Goal: Task Accomplishment & Management: Manage account settings

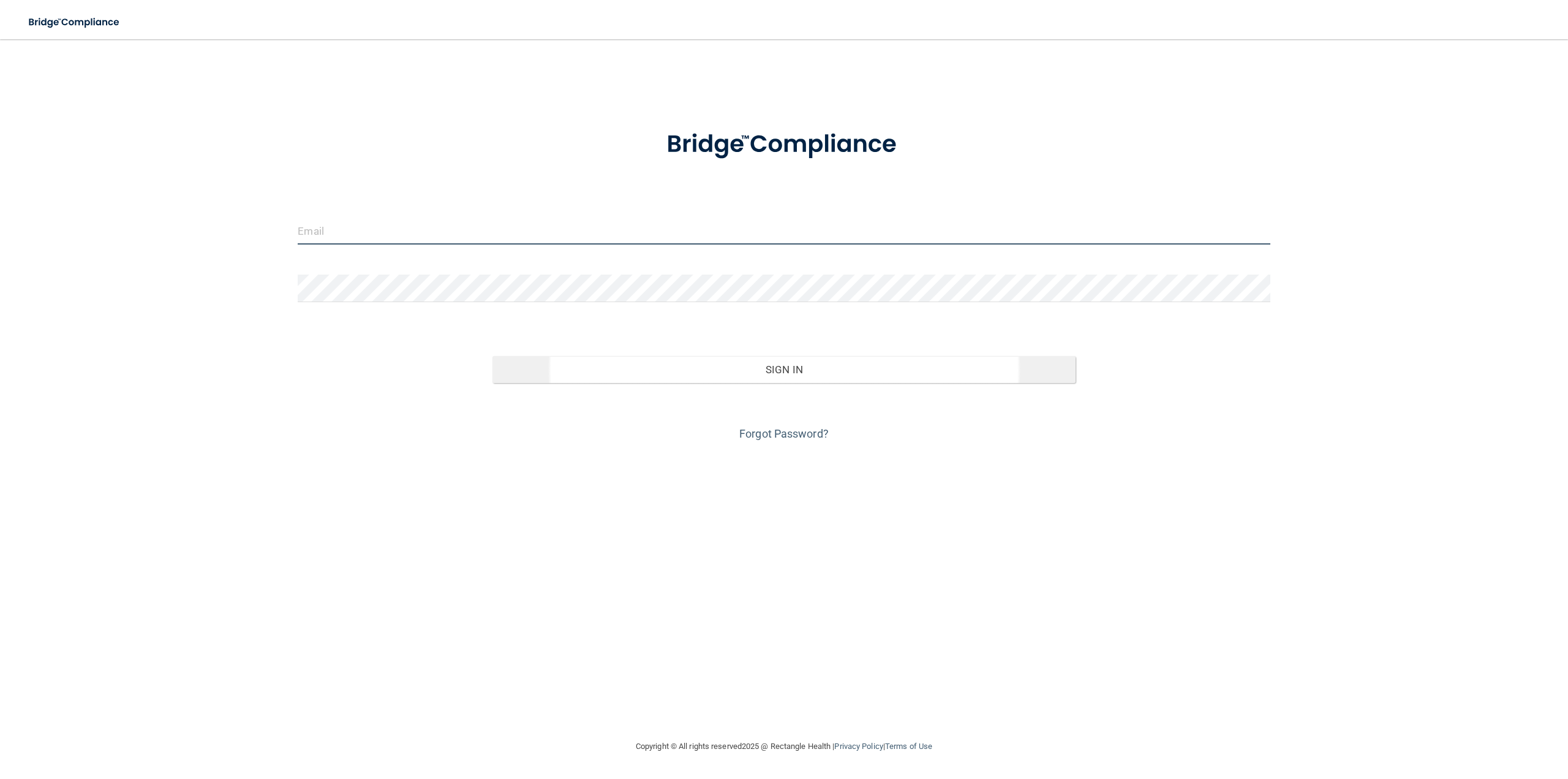
type input "[PERSON_NAME][EMAIL_ADDRESS][DOMAIN_NAME]"
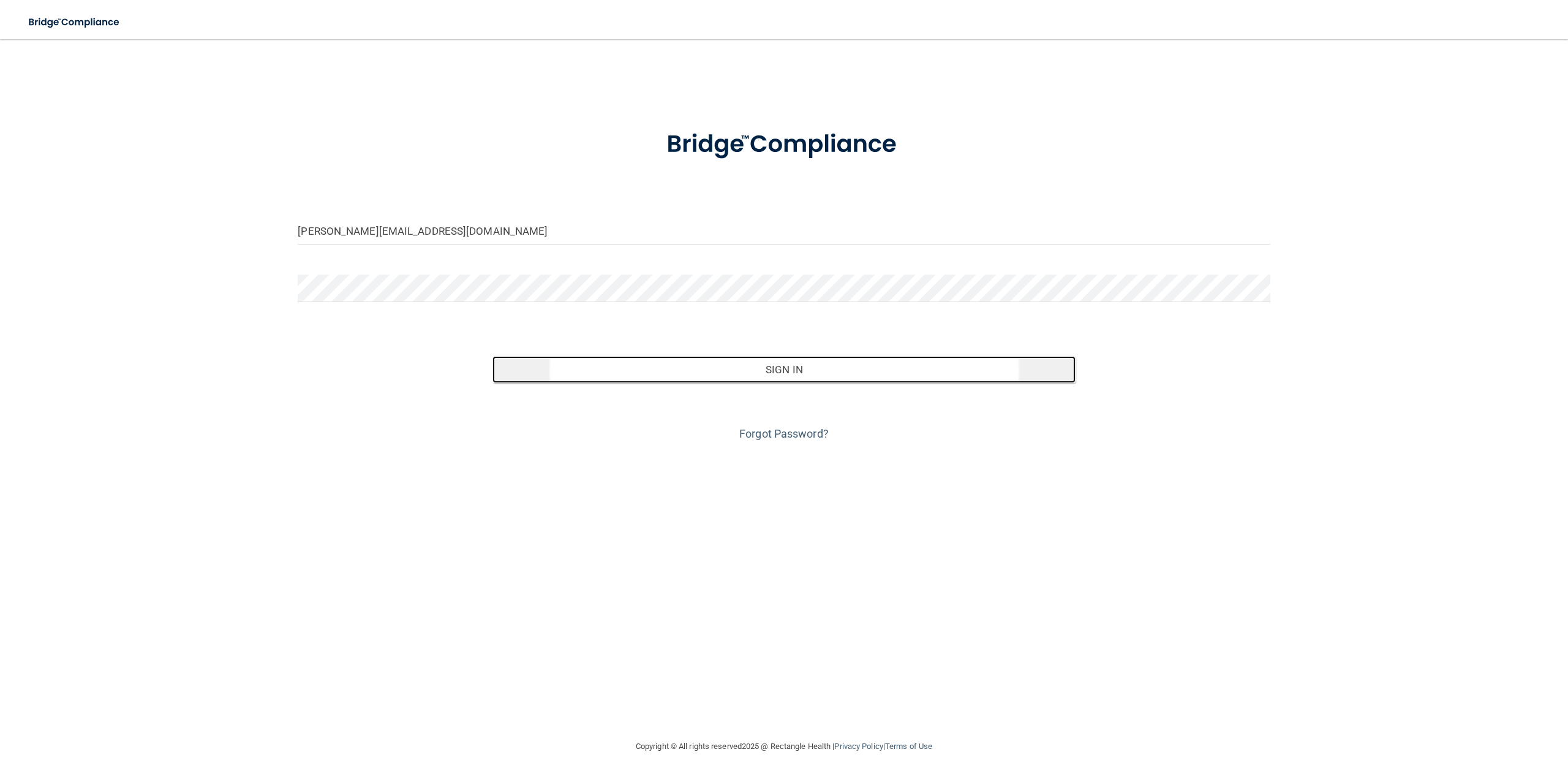
click at [705, 375] on button "Sign In" at bounding box center [784, 369] width 583 height 27
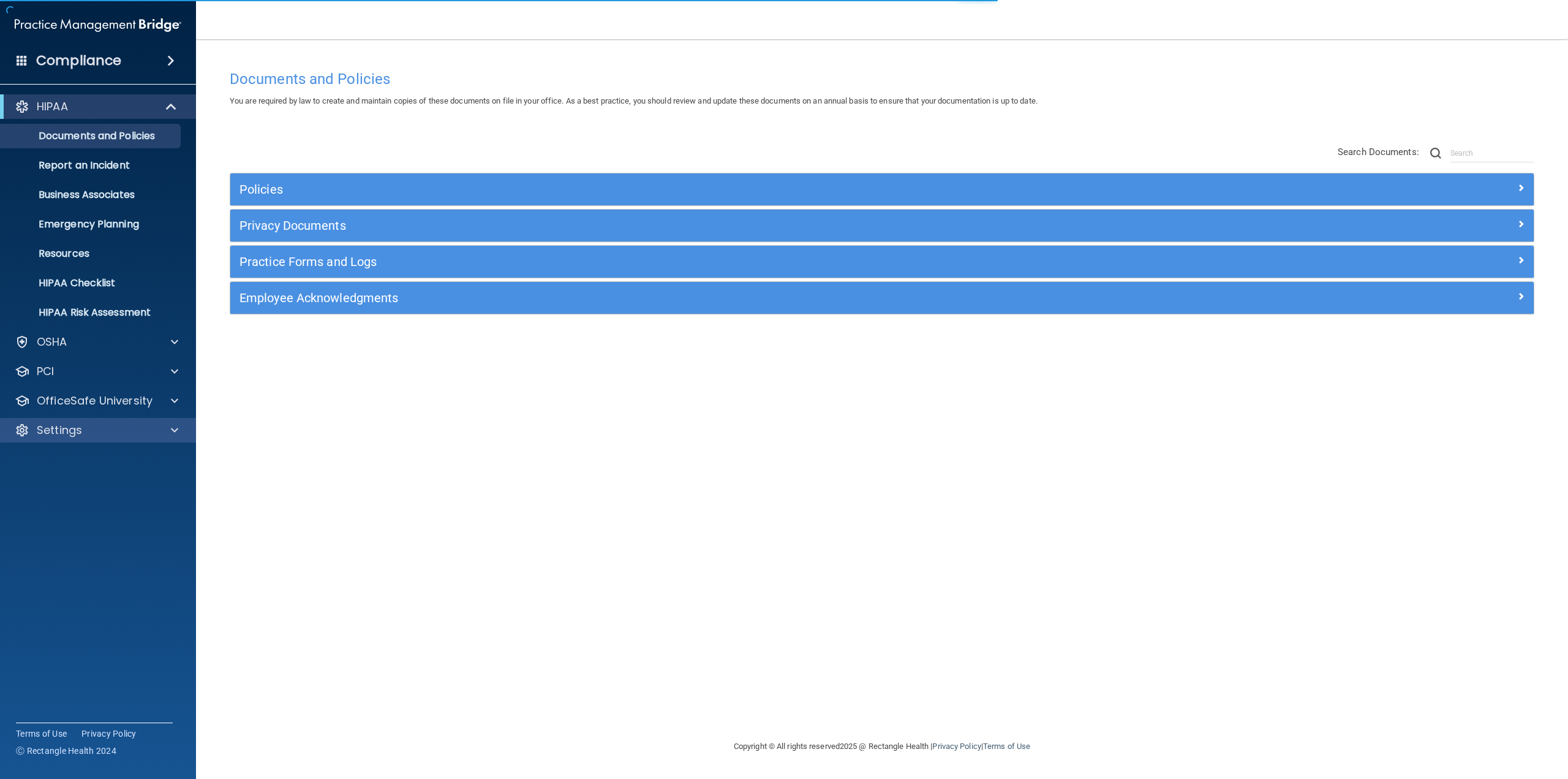
click at [105, 421] on div "Settings" at bounding box center [98, 429] width 197 height 24
click at [177, 431] on div at bounding box center [173, 429] width 31 height 15
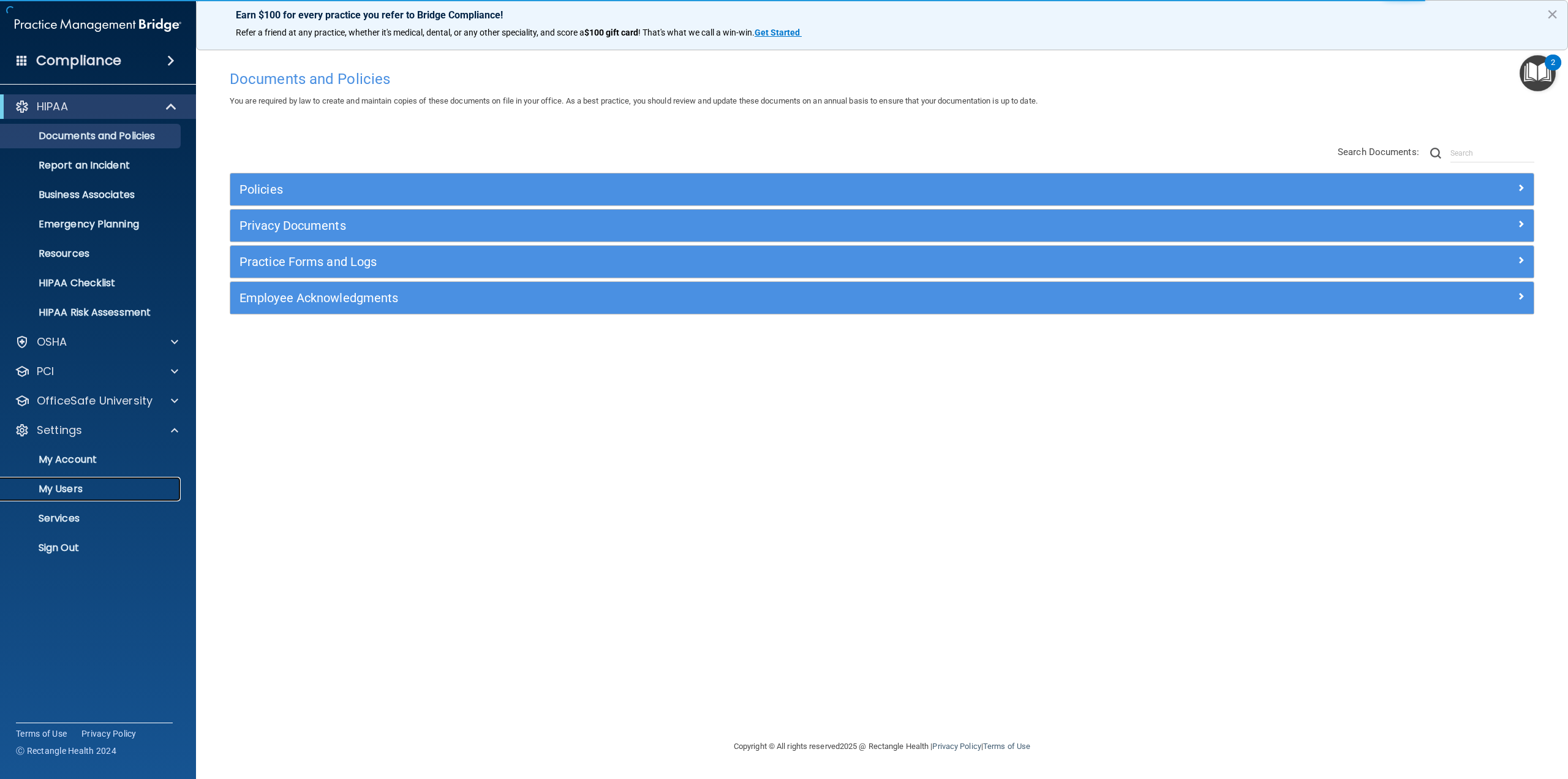
click at [78, 483] on p "My Users" at bounding box center [91, 488] width 168 height 13
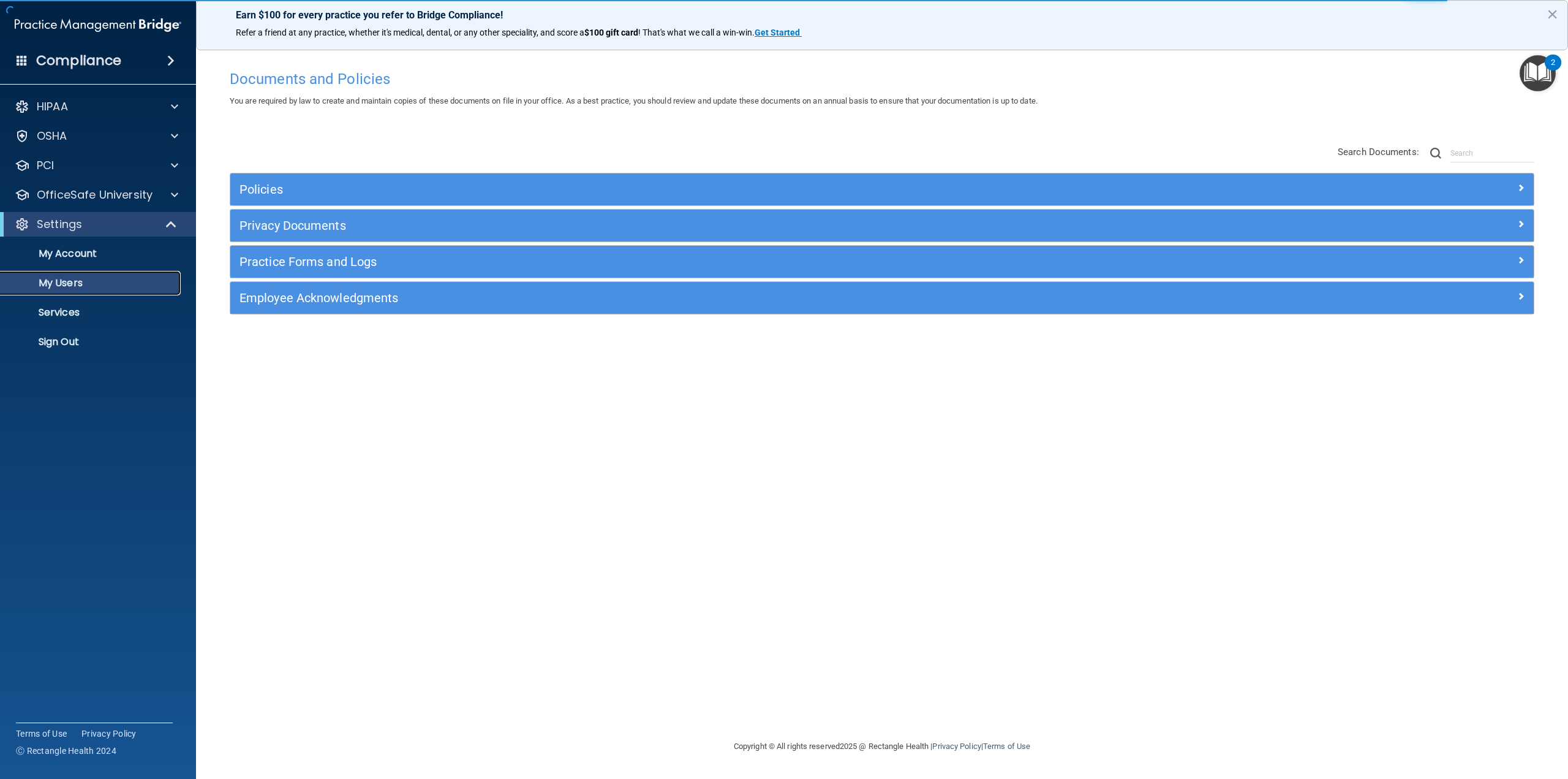
select select "20"
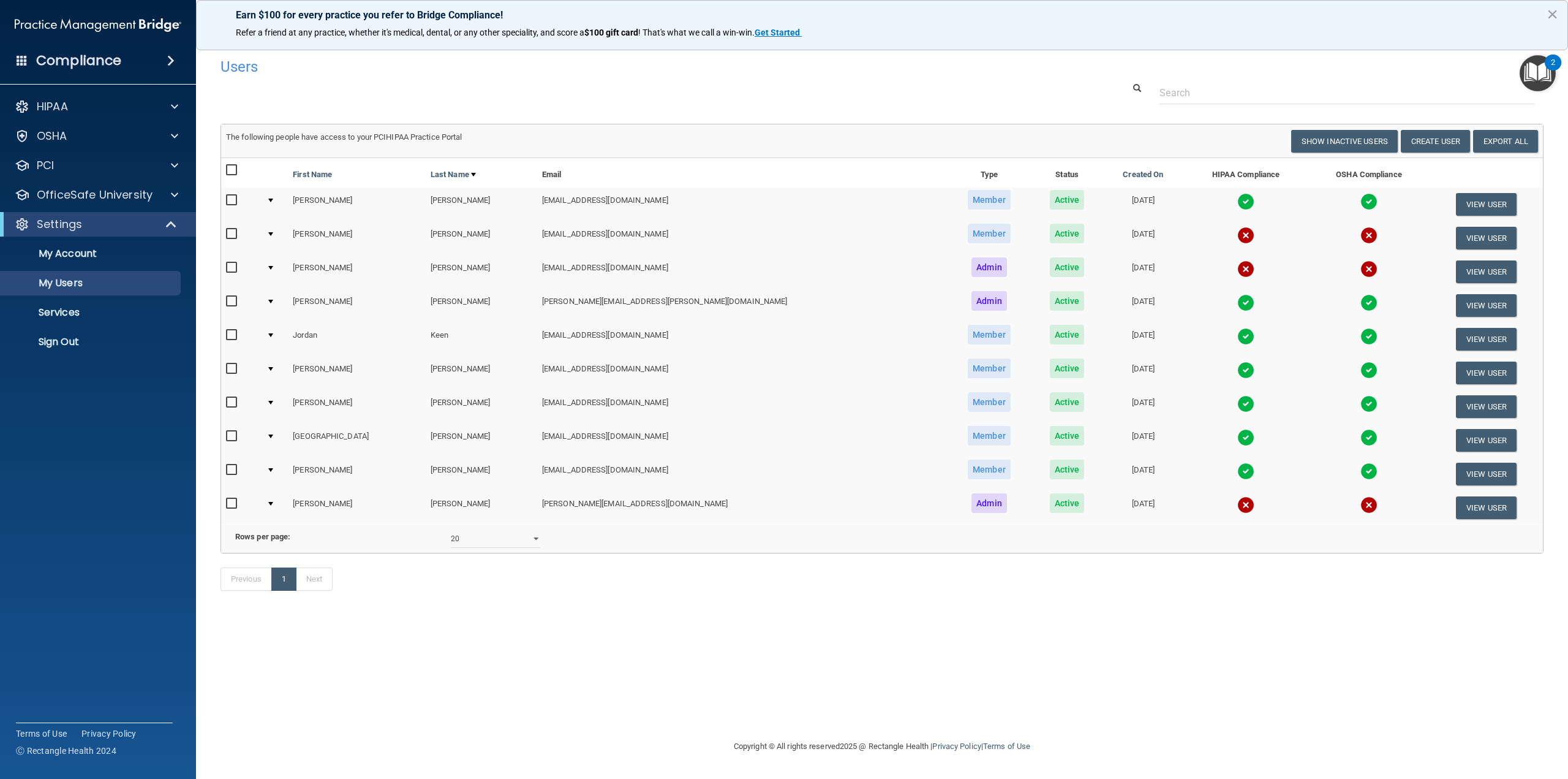
click at [1237, 234] on img at bounding box center [1245, 235] width 17 height 17
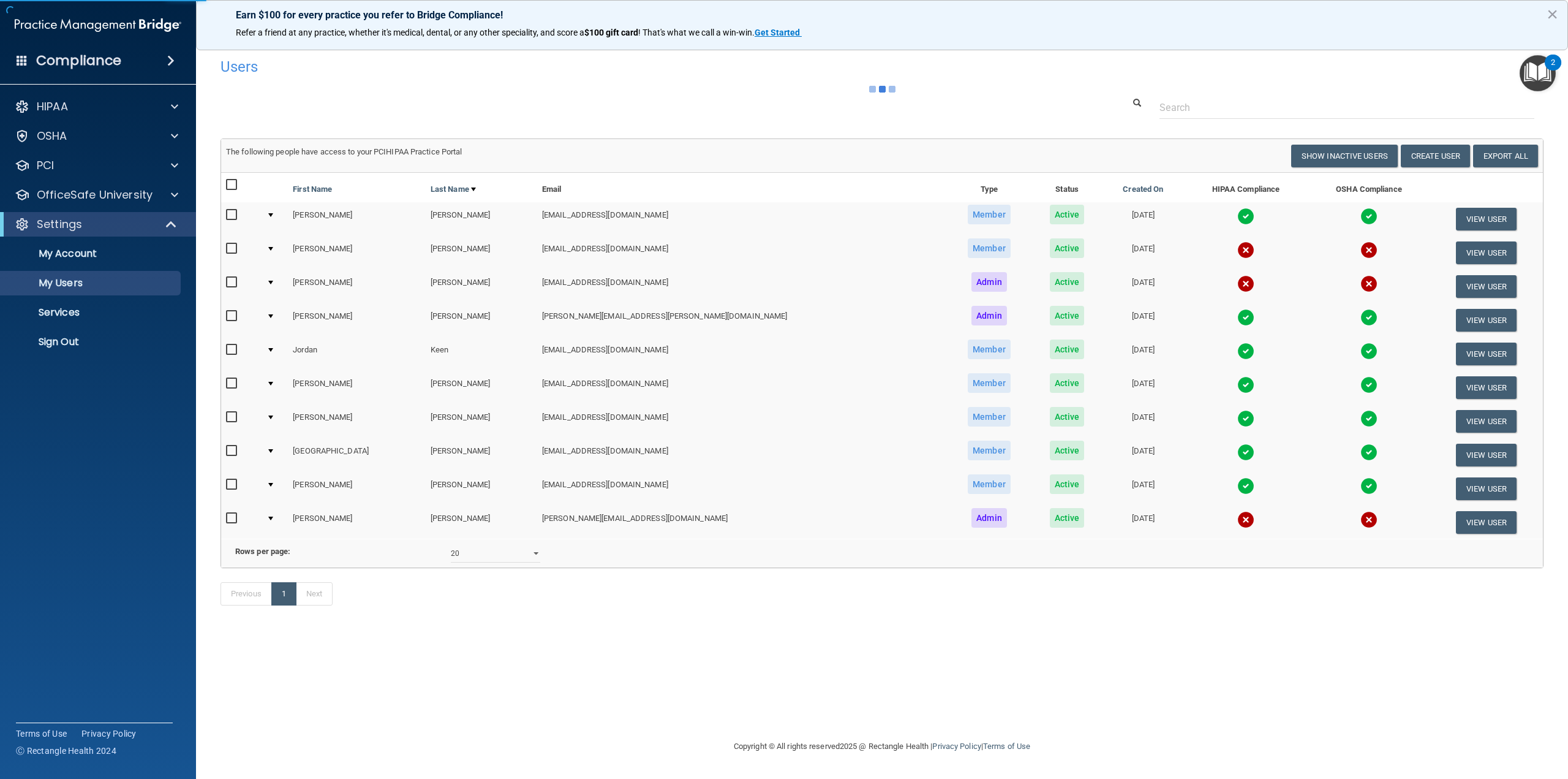
click at [1237, 258] on img at bounding box center [1245, 250] width 17 height 17
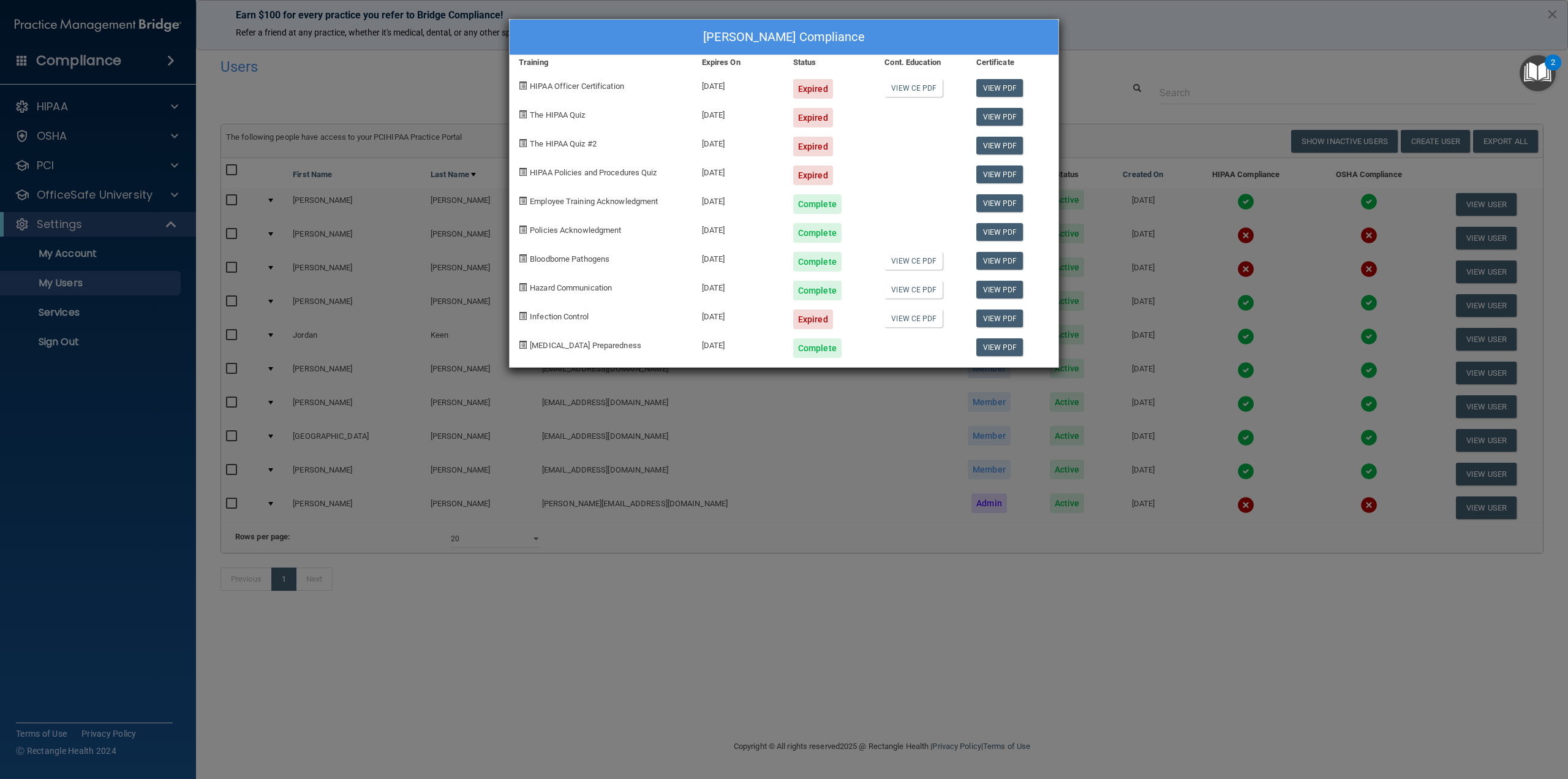
click at [1109, 86] on div "[PERSON_NAME] Compliance Training Expires On Status Cont. Education Certificate…" at bounding box center [784, 390] width 1568 height 779
click at [1207, 76] on div "[PERSON_NAME] Compliance Training Expires On Status Cont. Education Certificate…" at bounding box center [784, 390] width 1568 height 779
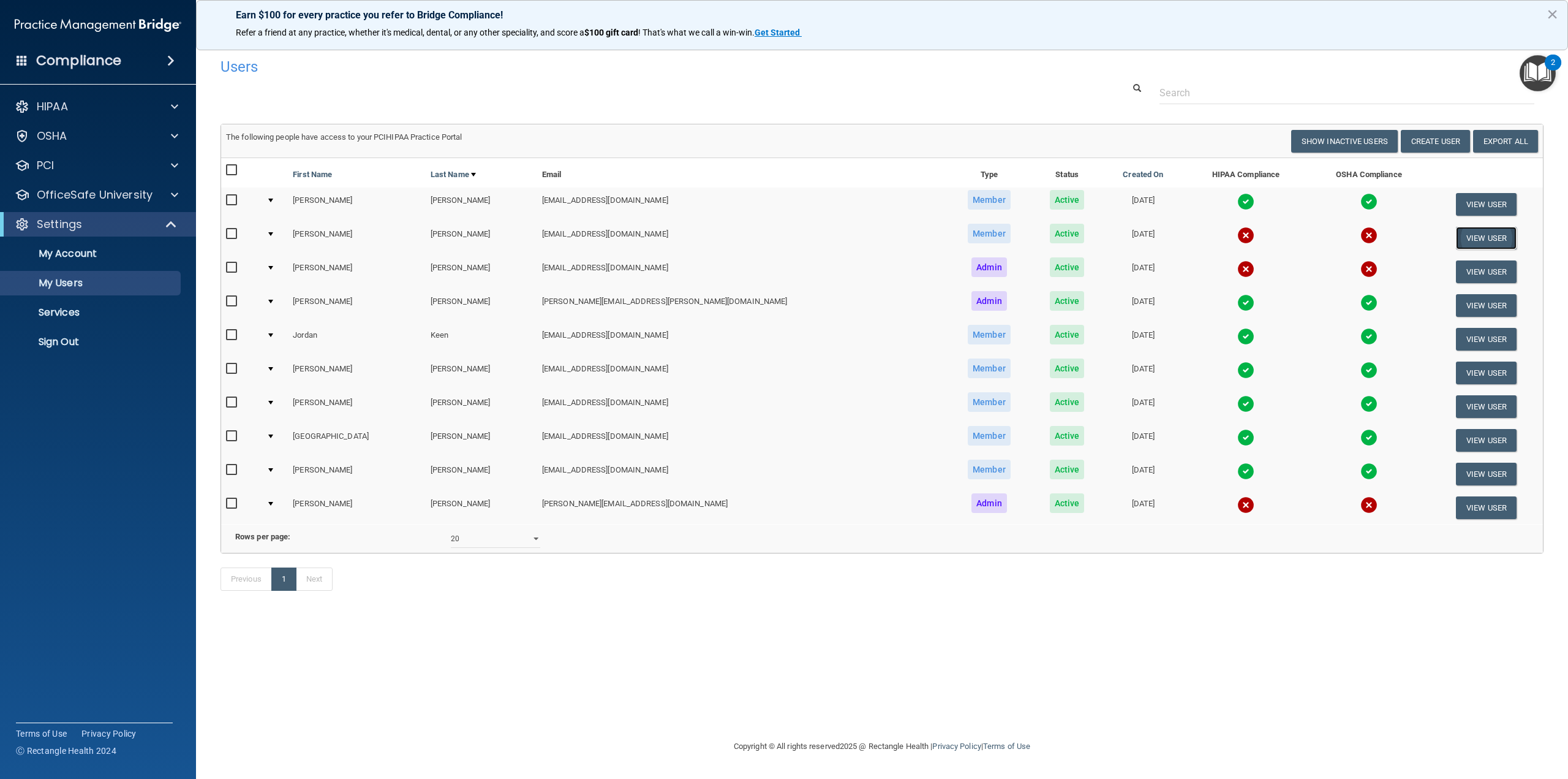
click at [1456, 233] on button "View User" at bounding box center [1486, 237] width 61 height 22
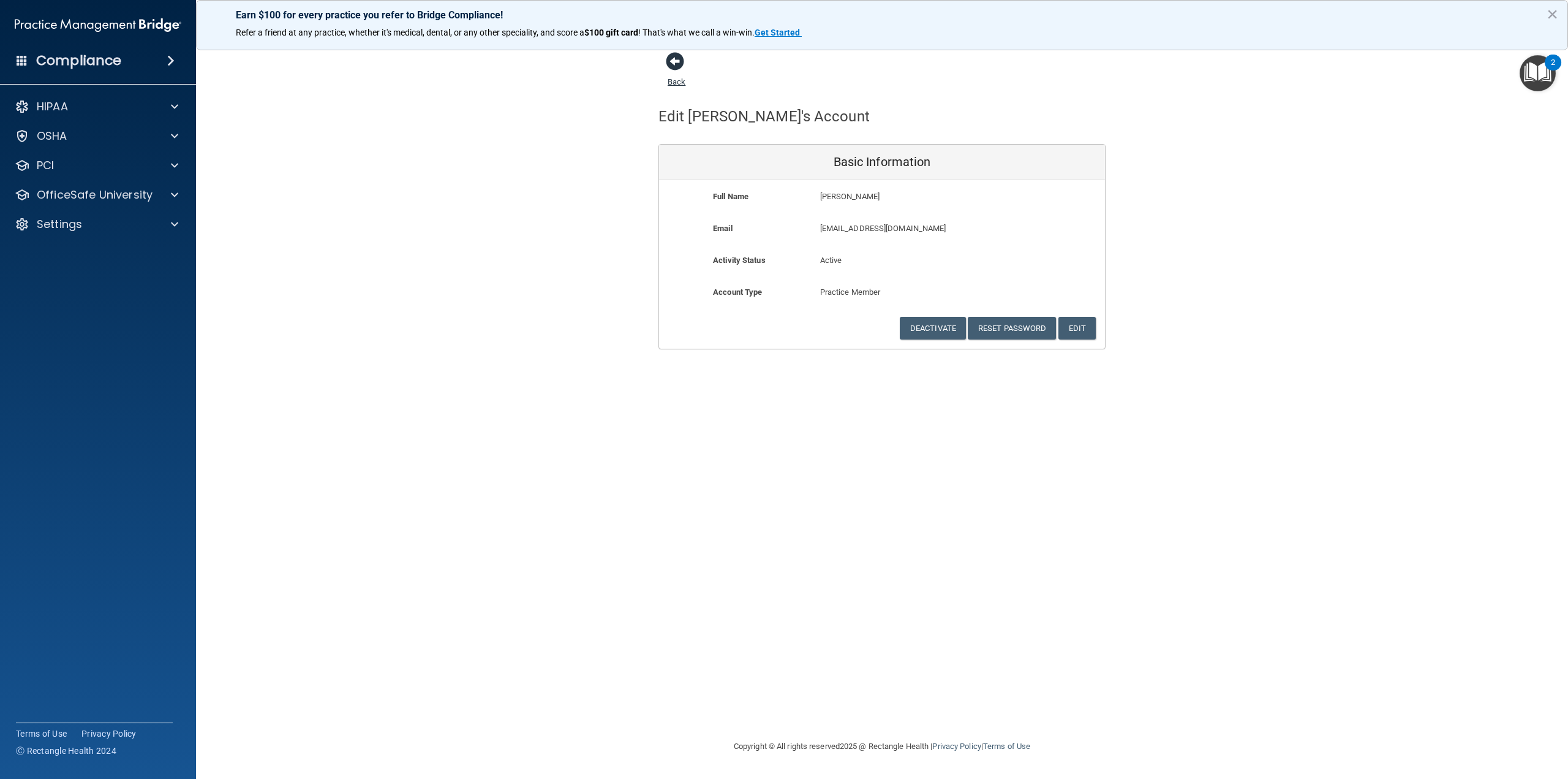
click at [680, 69] on span at bounding box center [674, 61] width 18 height 18
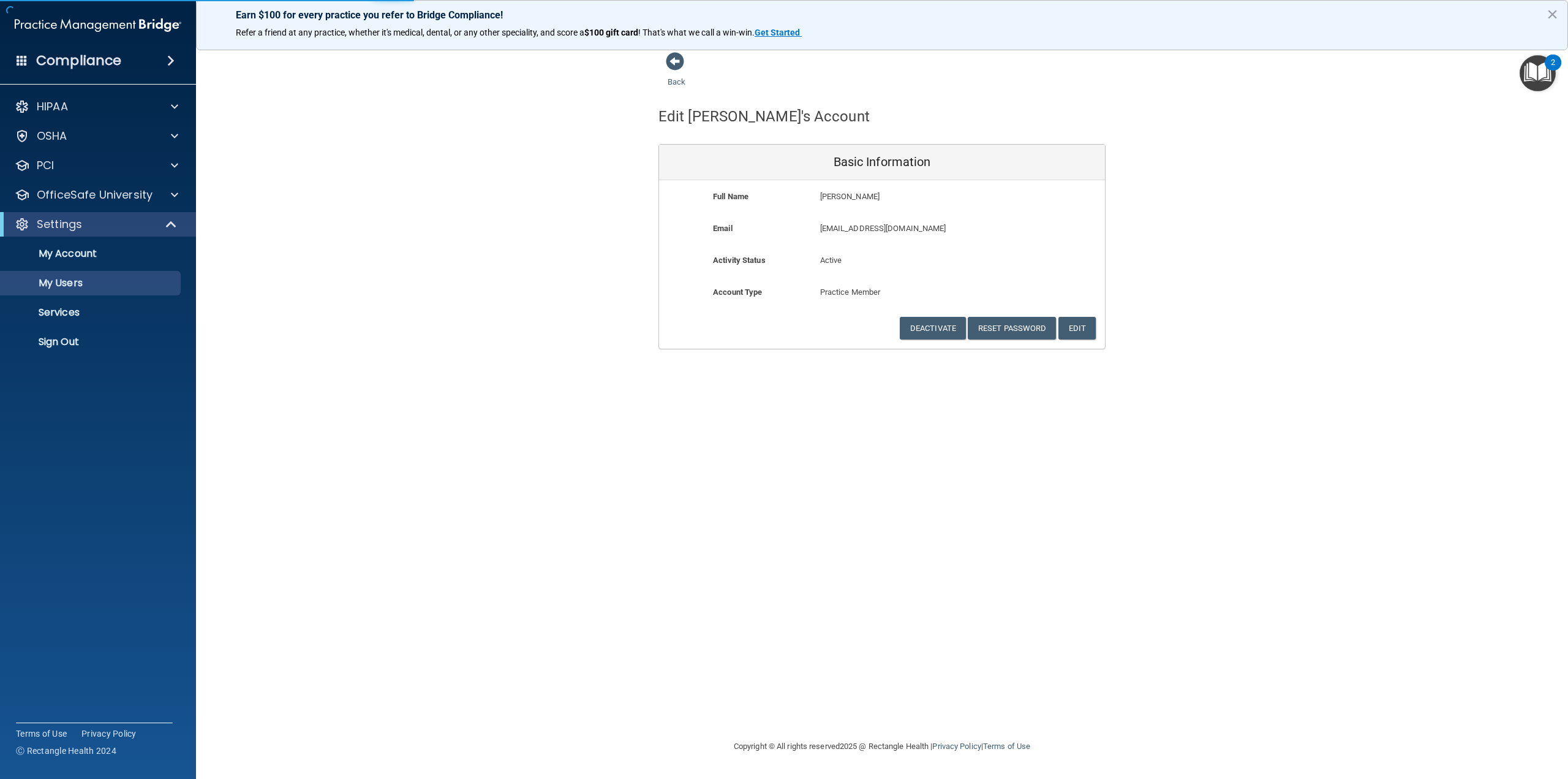
select select "20"
